Goal: Navigation & Orientation: Understand site structure

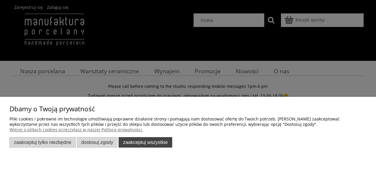
drag, startPoint x: 153, startPoint y: 143, endPoint x: 85, endPoint y: 132, distance: 69.6
click at [153, 143] on button "Zaakceptuj wszystkie" at bounding box center [145, 142] width 53 height 10
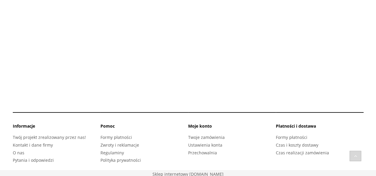
scroll to position [925, 0]
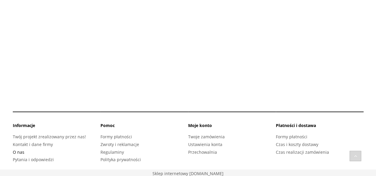
click at [20, 151] on link "O nas" at bounding box center [19, 152] width 12 height 6
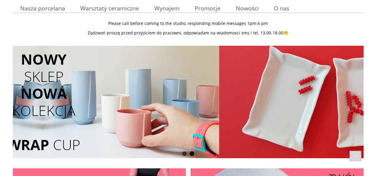
scroll to position [0, 0]
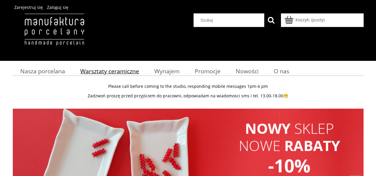
click at [99, 70] on span "Warsztaty ceramiczne" at bounding box center [109, 71] width 59 height 8
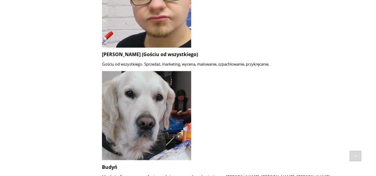
scroll to position [457, 0]
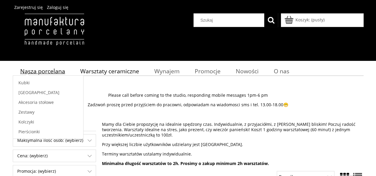
click at [36, 69] on span "Nasza porcelana" at bounding box center [42, 71] width 45 height 8
